Goal: Task Accomplishment & Management: Complete application form

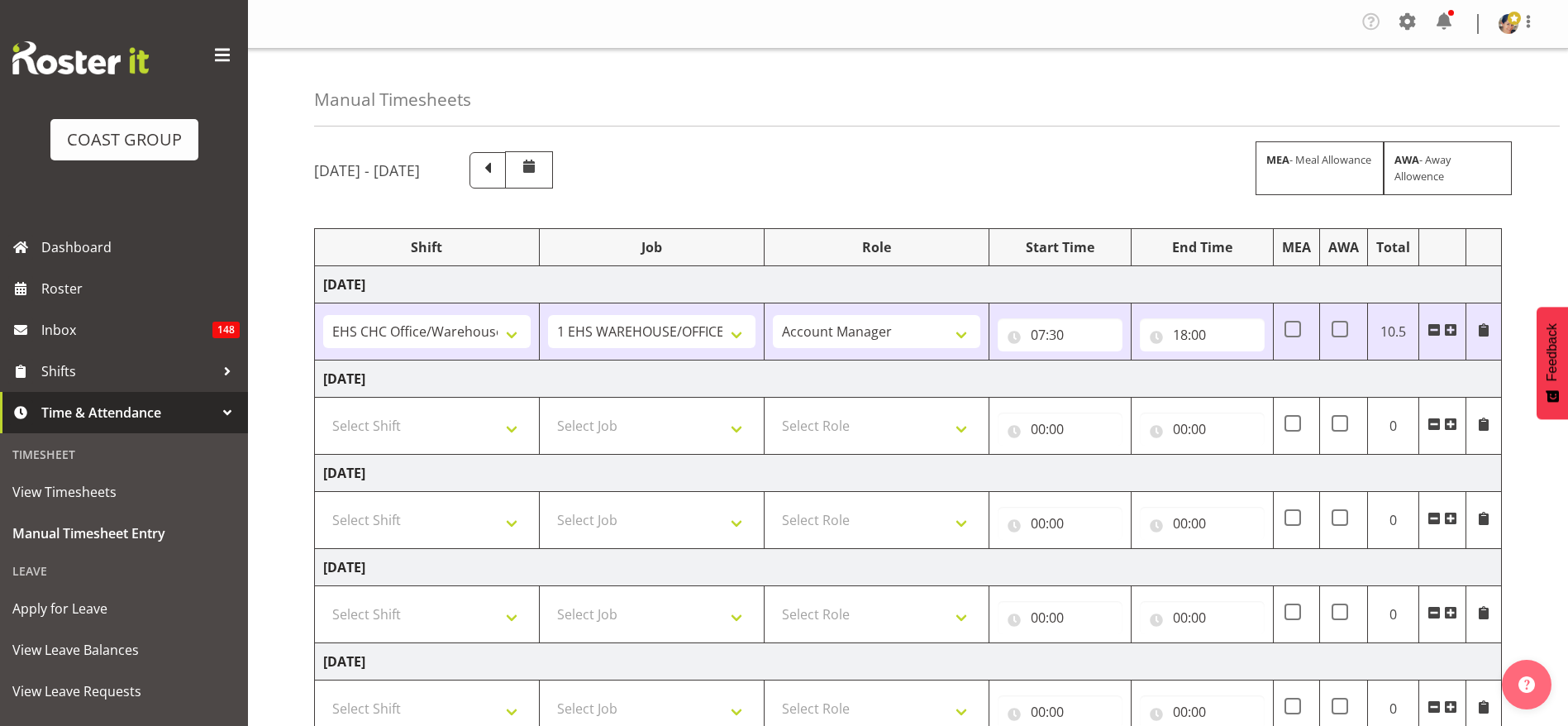
select select "1404"
select select "69"
select select "37"
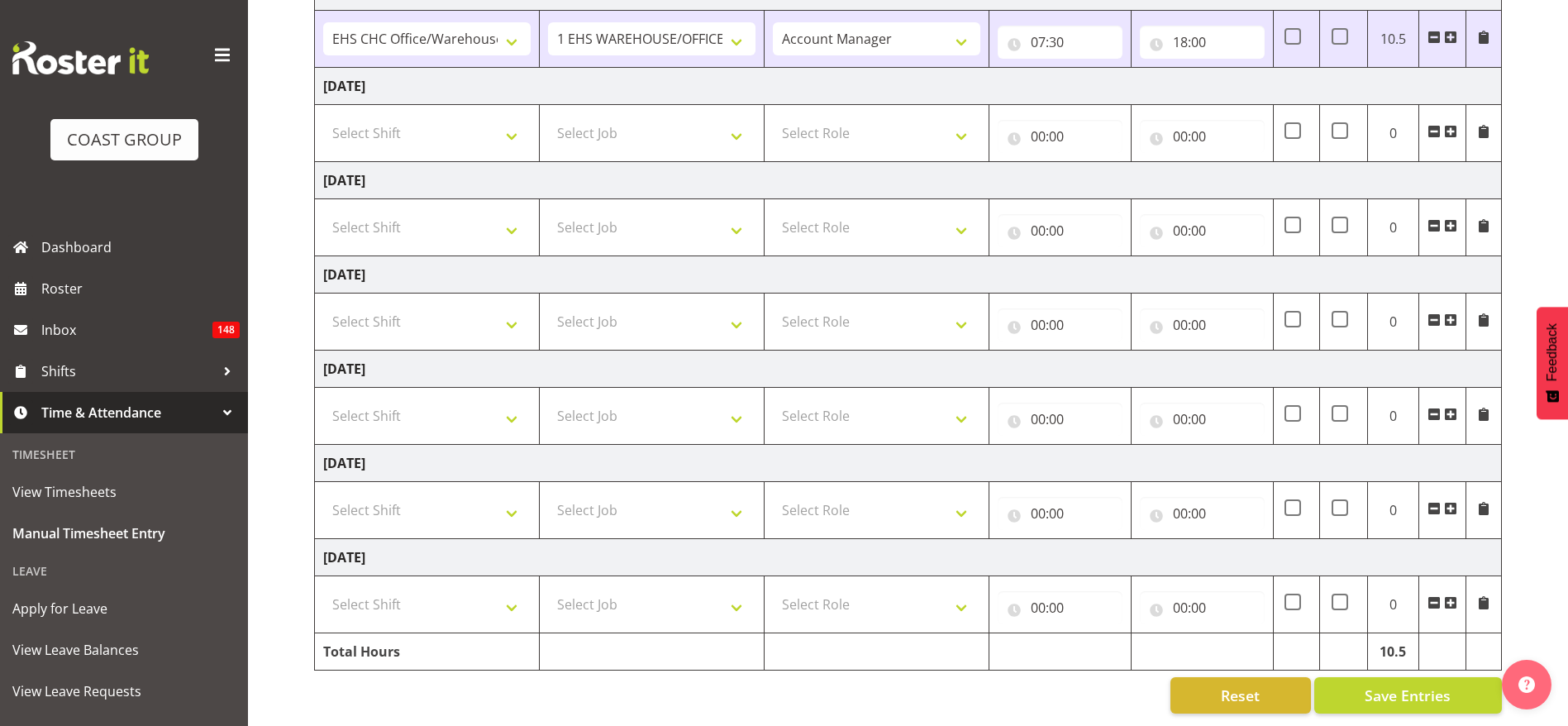
select select "1404"
click at [323, 117] on select "Select Shift Break AHICE Break ATSNZ Break All Blacks casual Break Arts canty B…" at bounding box center [426, 133] width 207 height 33
click at [603, 139] on td "Select Job 1 Carlton Events 1 Carlton Hamilton 1 Carlton Wellington 1 EHS WAREH…" at bounding box center [651, 134] width 225 height 57
click at [605, 119] on select "Select Job 1 Carlton Events 1 Carlton Hamilton 1 Carlton Wellington 1 EHS WAREH…" at bounding box center [652, 133] width 207 height 33
select select "69"
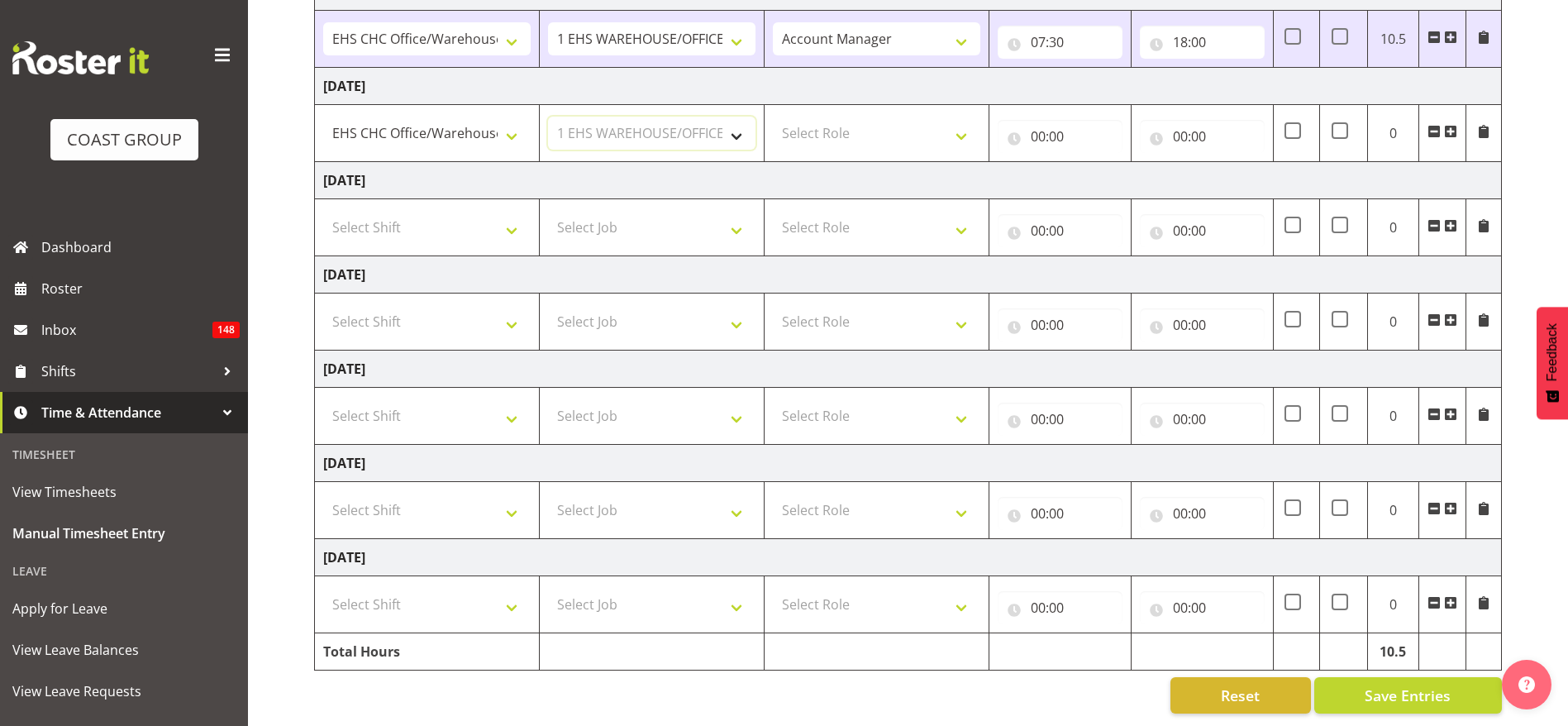
click at [548, 117] on select "Select Job 1 Carlton Events 1 Carlton Hamilton 1 Carlton Wellington 1 EHS WAREH…" at bounding box center [652, 133] width 207 height 33
click at [821, 117] on select "Select Role ACCOUNT MANAGER Account Manager" at bounding box center [876, 133] width 207 height 33
select select "37"
click at [773, 117] on select "Select Role ACCOUNT MANAGER Account Manager" at bounding box center [876, 133] width 207 height 33
click at [1035, 119] on input "00:00" at bounding box center [1060, 136] width 125 height 33
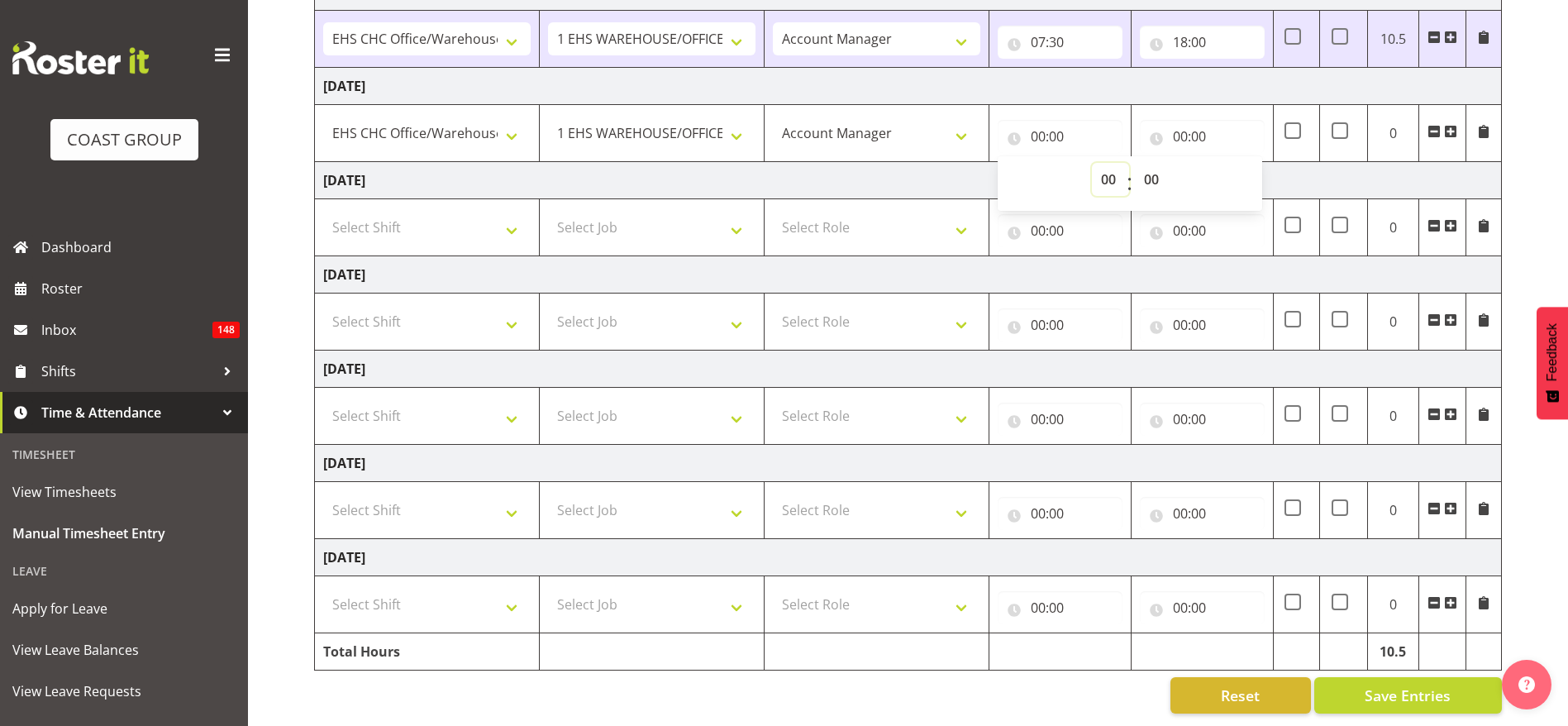
click at [1102, 162] on select "00 01 02 03 04 05 06 07 08 09 10 11 12 13 14 15 16 17 18 19 20 21 22 23" at bounding box center [1110, 179] width 37 height 33
select select "8"
click at [1092, 162] on select "00 01 02 03 04 05 06 07 08 09 10 11 12 13 14 15 16 17 18 19 20 21 22 23" at bounding box center [1110, 179] width 37 height 33
type input "08:00"
click at [1210, 119] on input "00:00" at bounding box center [1202, 136] width 125 height 33
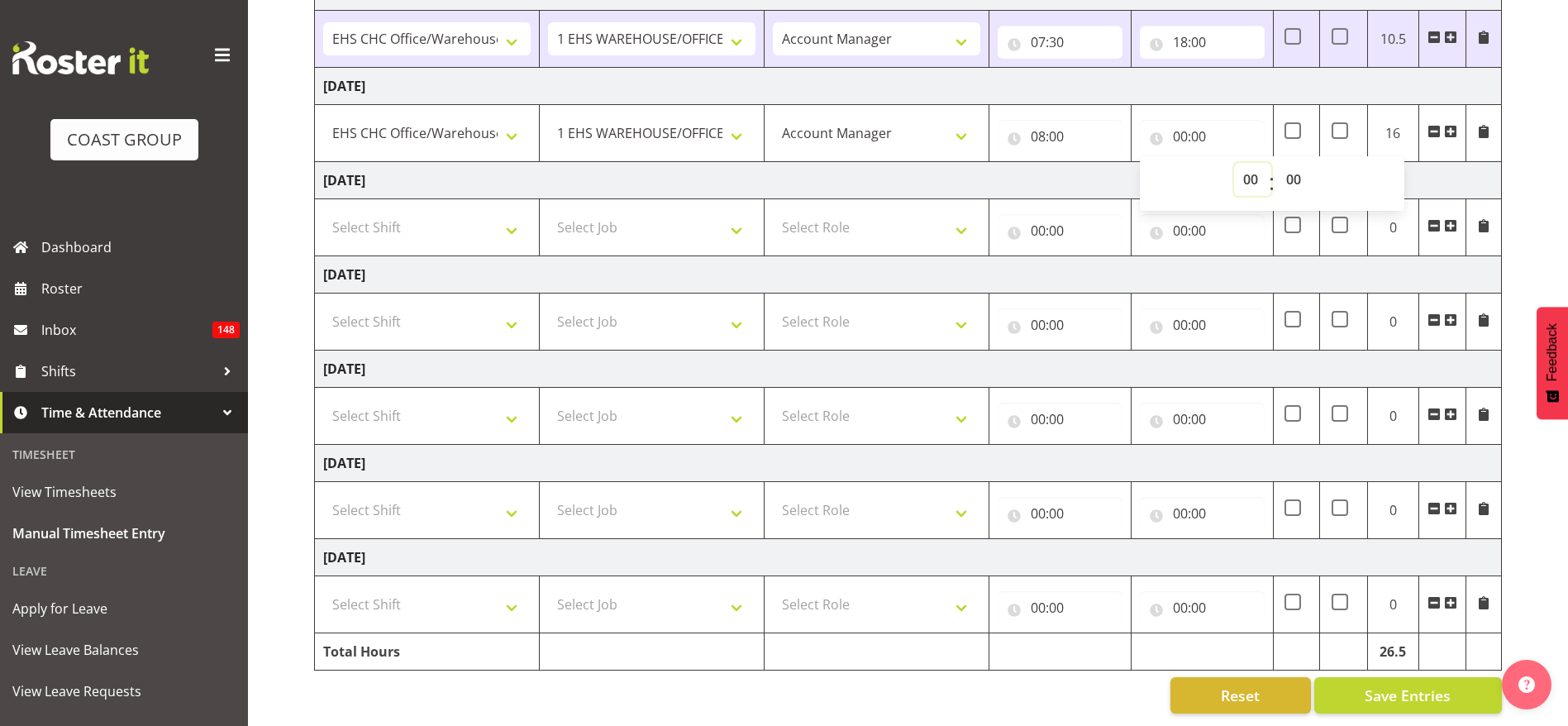
click at [1247, 162] on select "00 01 02 03 04 05 06 07 08 09 10 11 12 13 14 15 16 17 18 19 20 21 22 23" at bounding box center [1253, 179] width 37 height 33
select select "19"
click at [1235, 162] on select "00 01 02 03 04 05 06 07 08 09 10 11 12 13 14 15 16 17 18 19 20 21 22 23" at bounding box center [1253, 179] width 37 height 33
type input "19:00"
click at [1367, 684] on span "Save Entries" at bounding box center [1408, 694] width 86 height 21
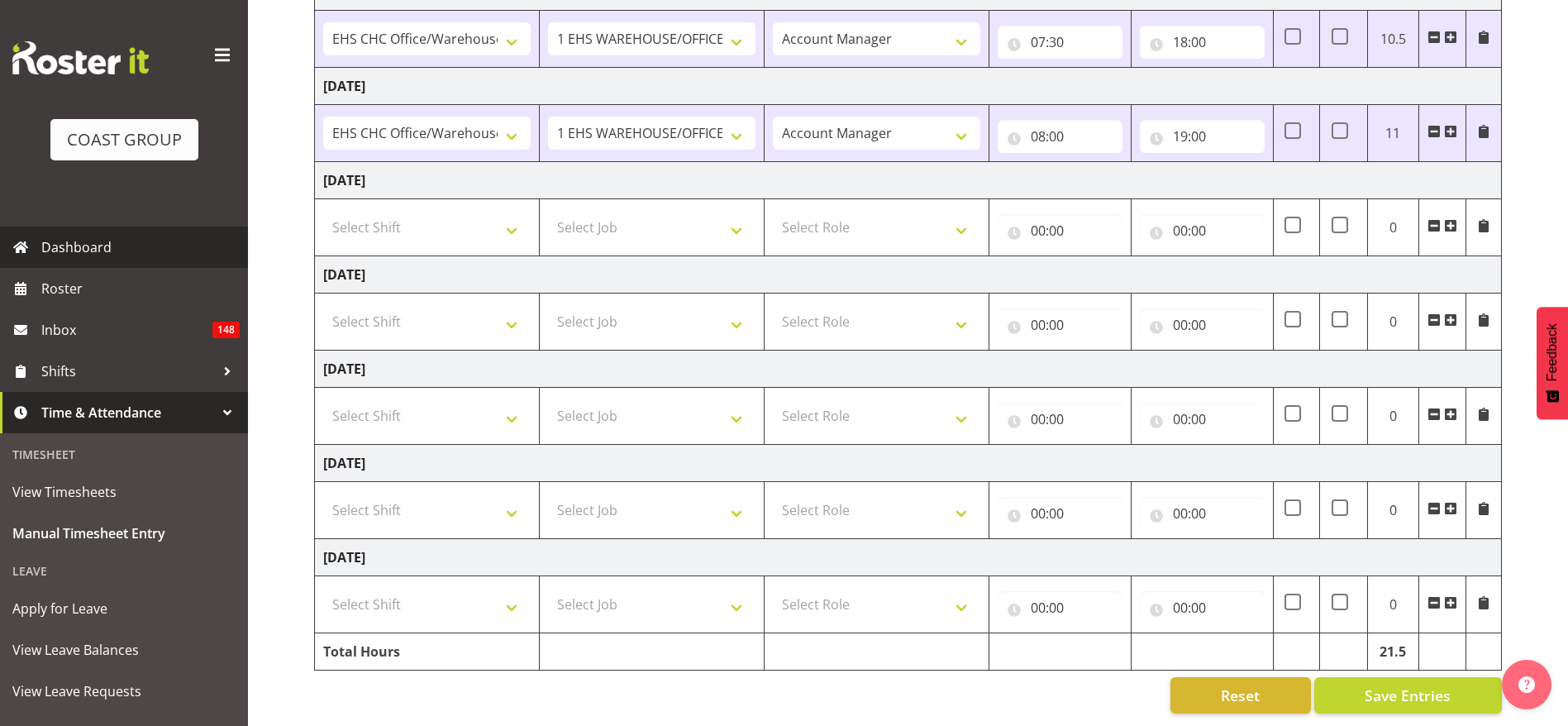
click at [91, 252] on span "Dashboard" at bounding box center [140, 247] width 199 height 25
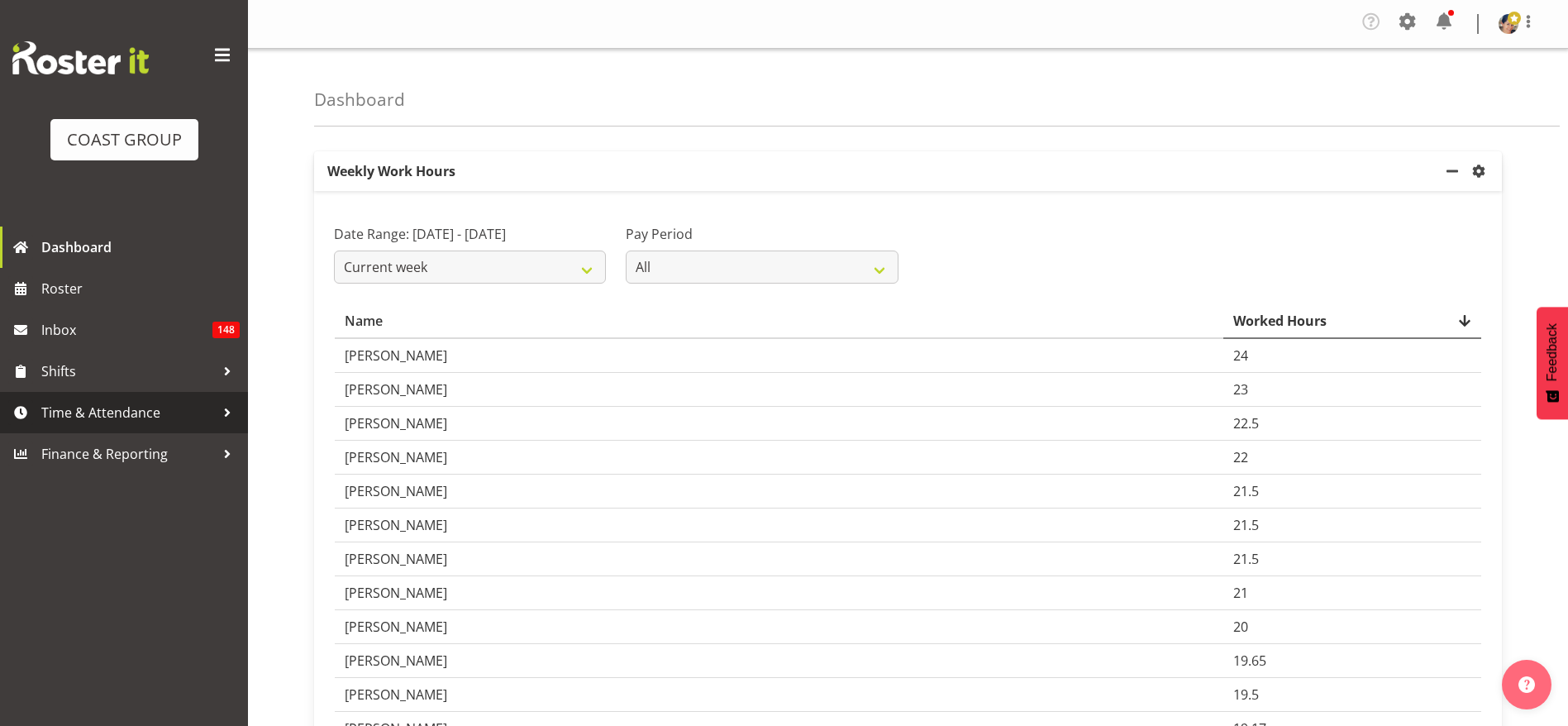
click at [107, 413] on span "Time & Attendance" at bounding box center [128, 413] width 174 height 25
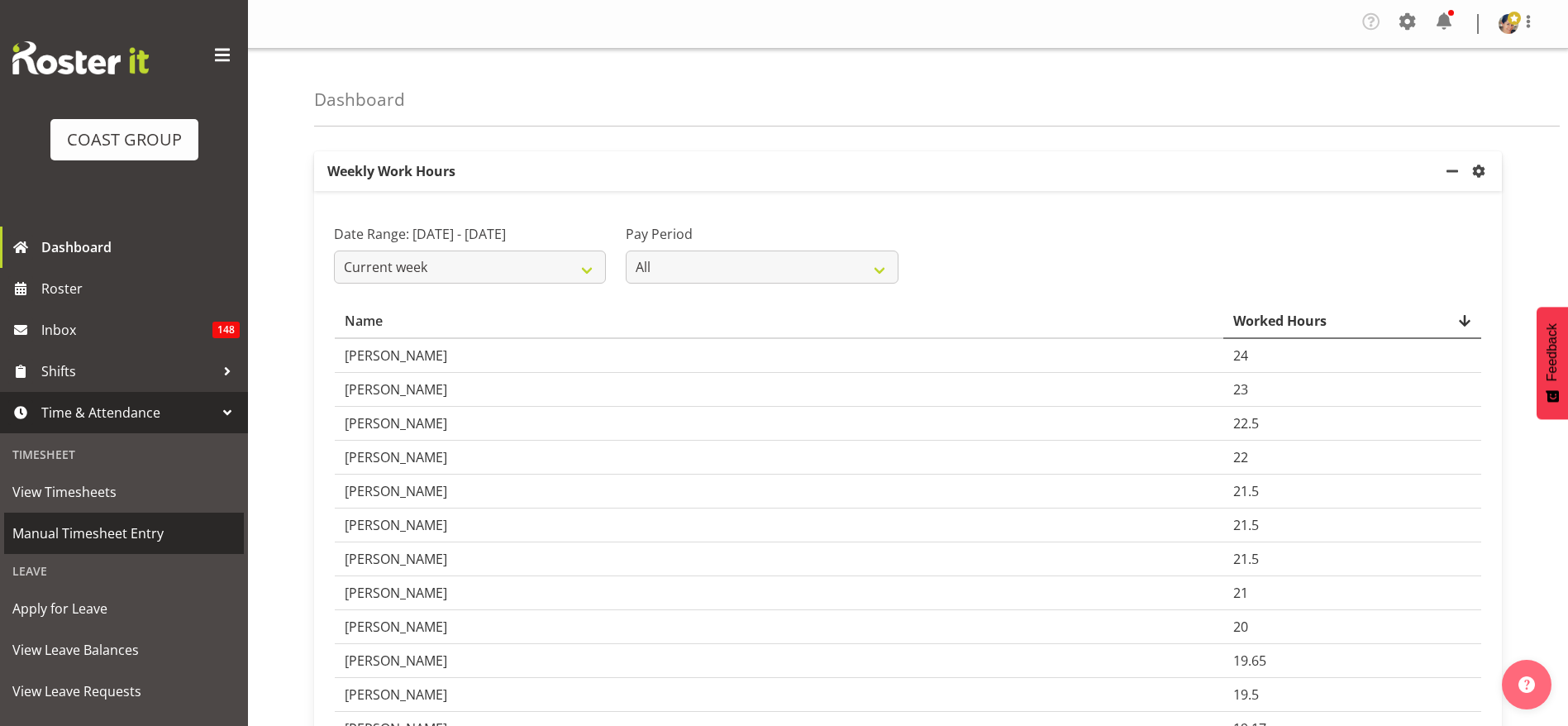
click at [127, 531] on span "Manual Timesheet Entry" at bounding box center [124, 533] width 224 height 25
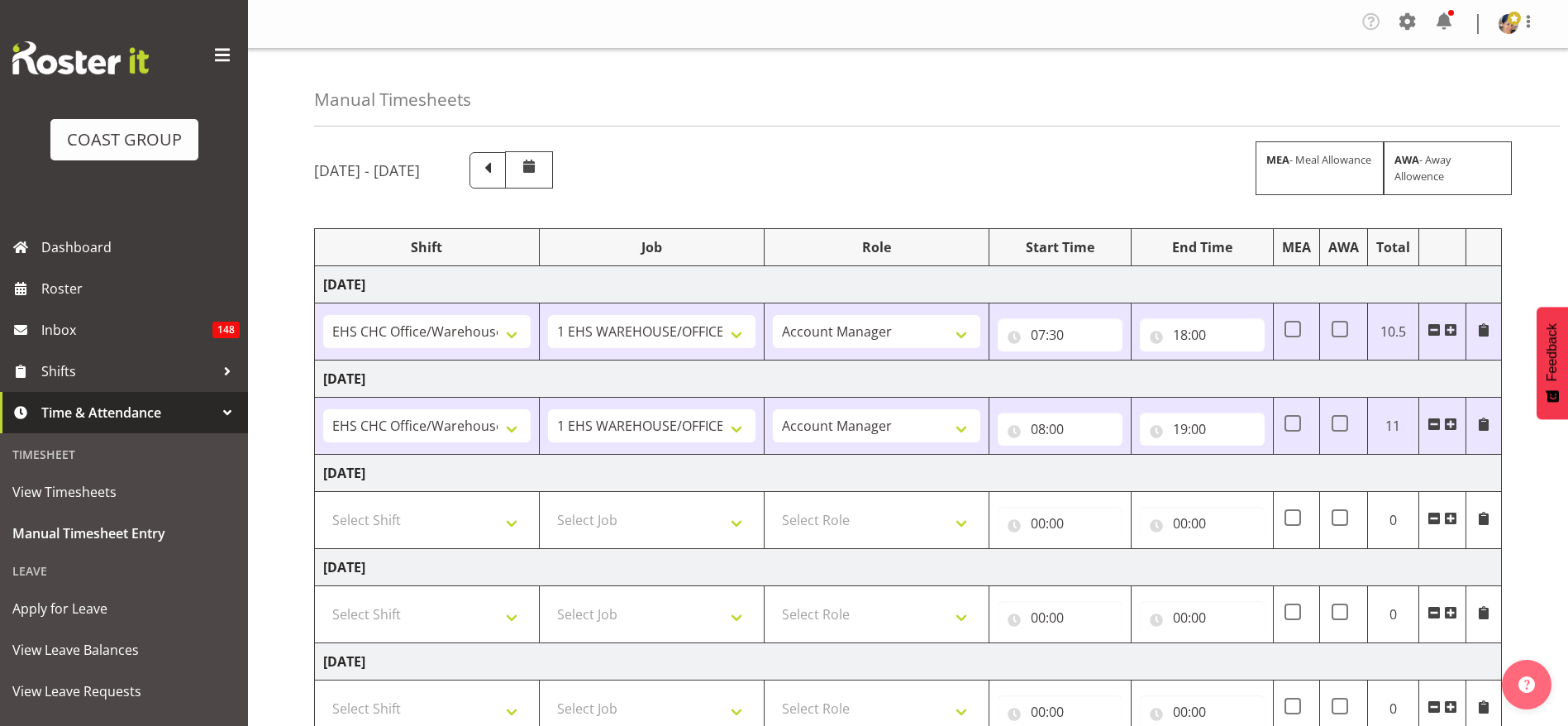
select select "1404"
select select "69"
select select "37"
select select "1404"
select select "69"
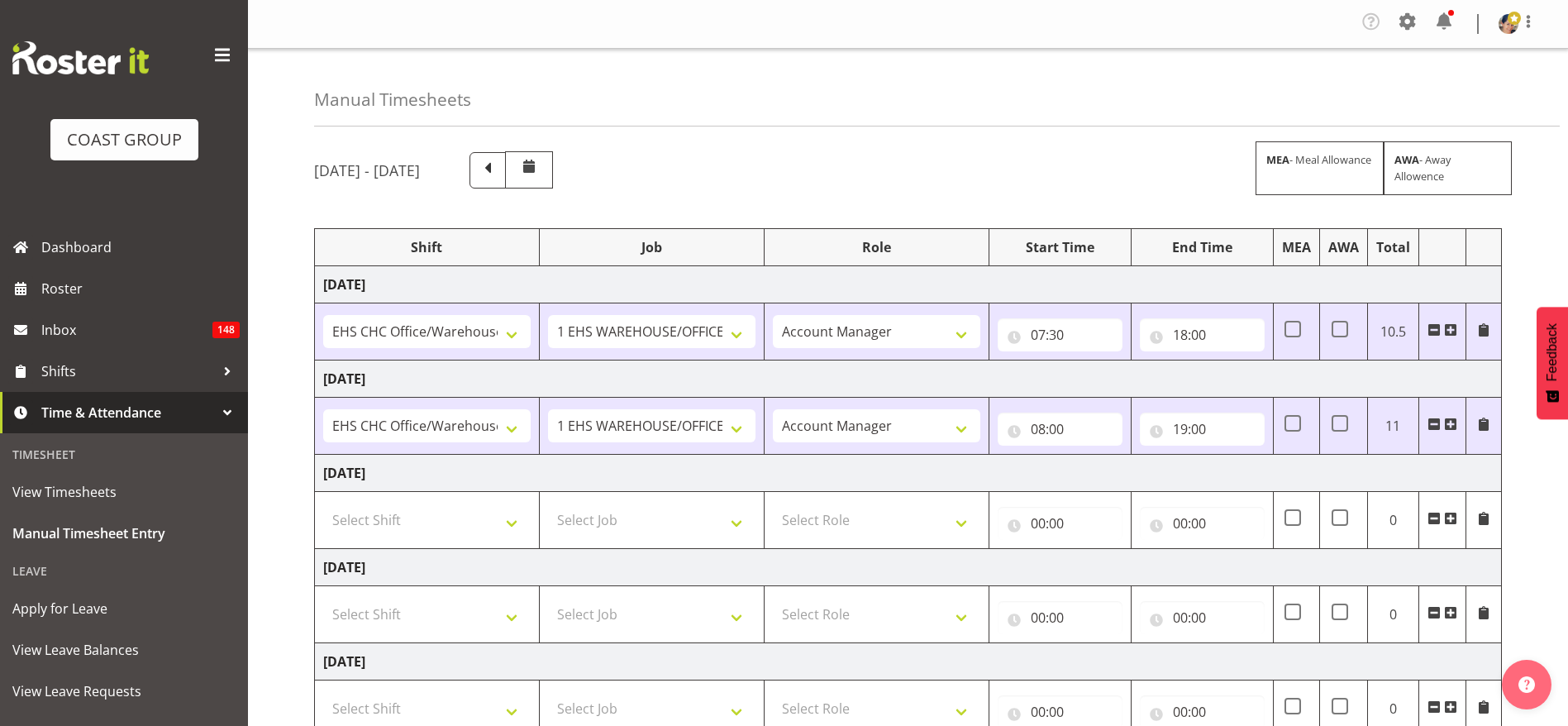
select select "37"
